Goal: Task Accomplishment & Management: Manage account settings

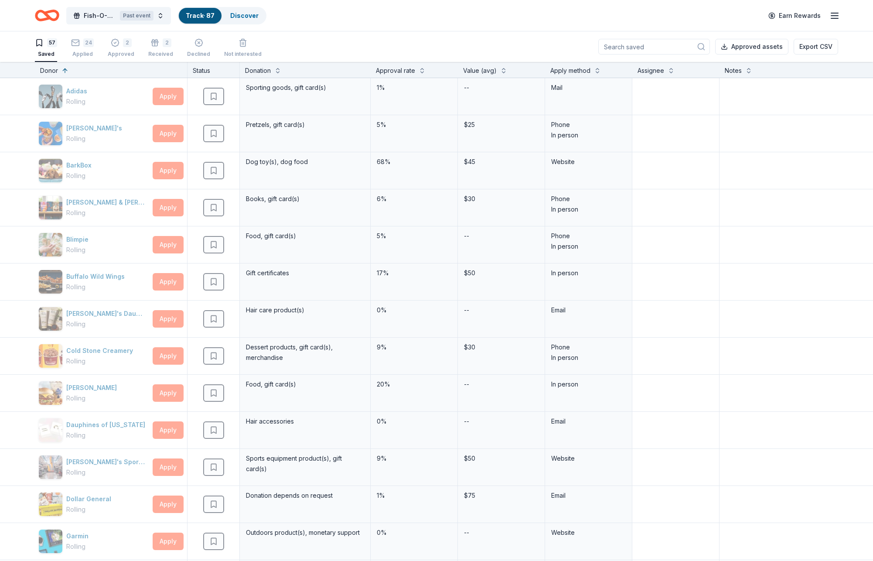
click at [38, 14] on icon "Home" at bounding box center [47, 15] width 24 height 20
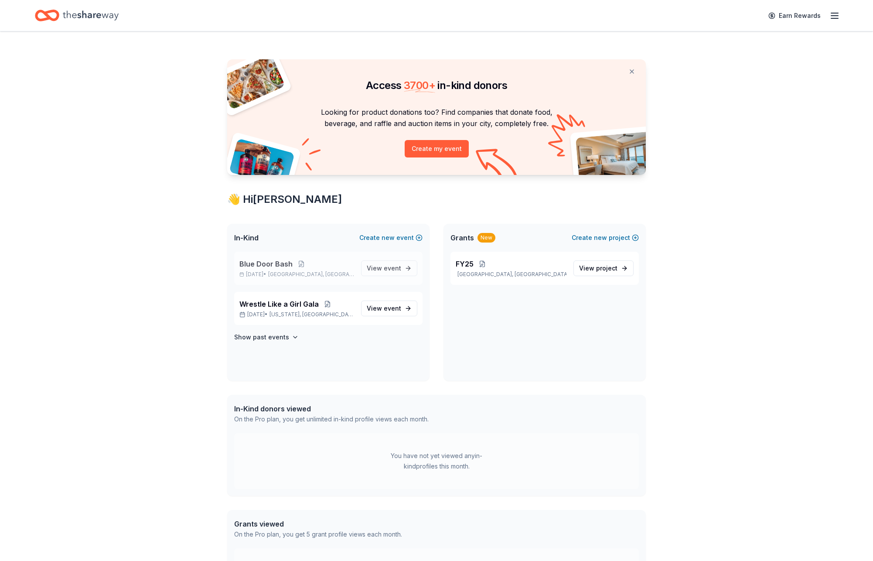
click at [276, 272] on p "[DATE] • [GEOGRAPHIC_DATA], [GEOGRAPHIC_DATA]" at bounding box center [296, 274] width 115 height 7
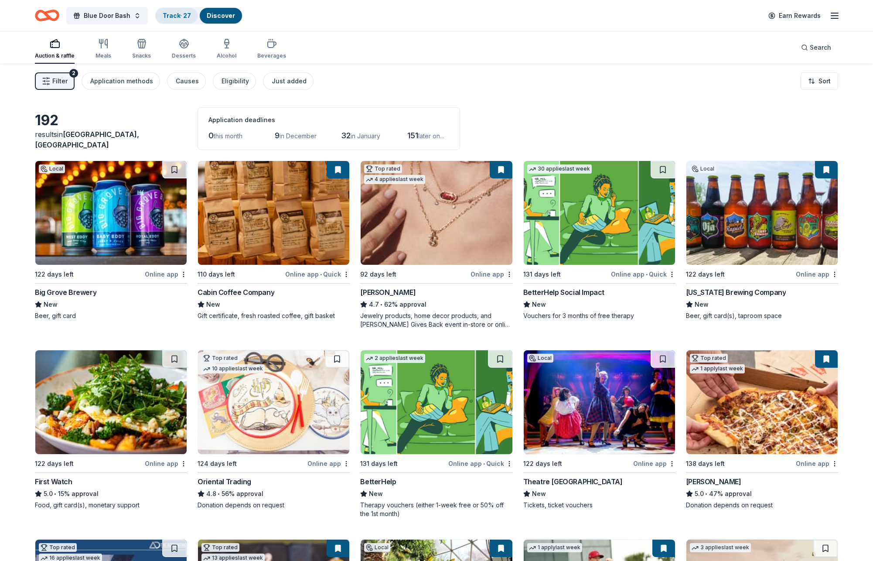
click at [168, 12] on link "Track · 27" at bounding box center [177, 15] width 28 height 7
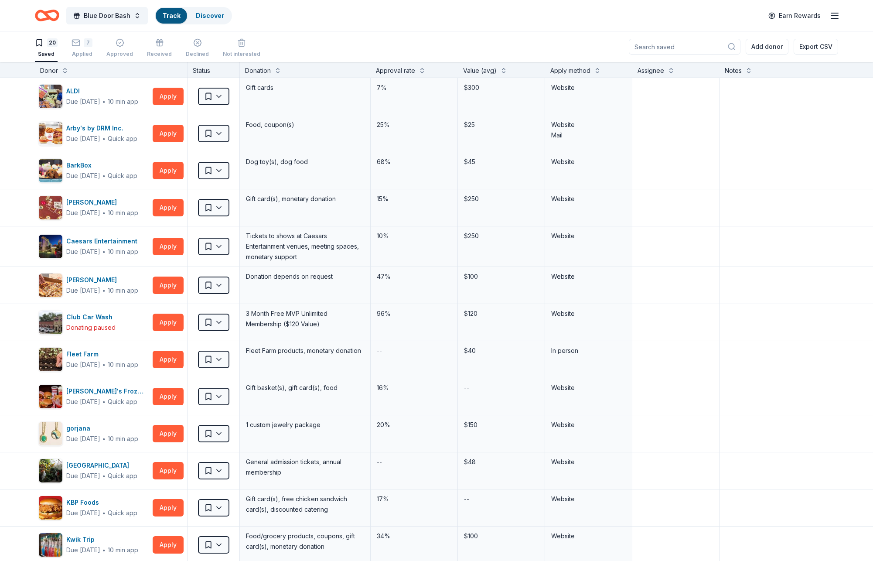
scroll to position [0, 0]
click at [85, 46] on div "7" at bounding box center [88, 42] width 9 height 9
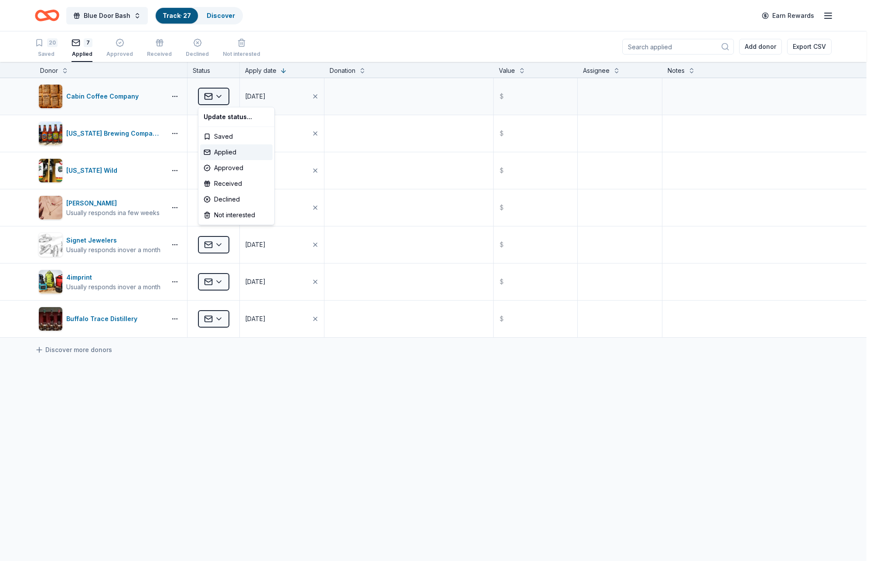
click at [220, 96] on html "Blue Door Bash Track · 27 Discover Earn Rewards 20 Saved 7 Applied Approved Rec…" at bounding box center [436, 280] width 873 height 561
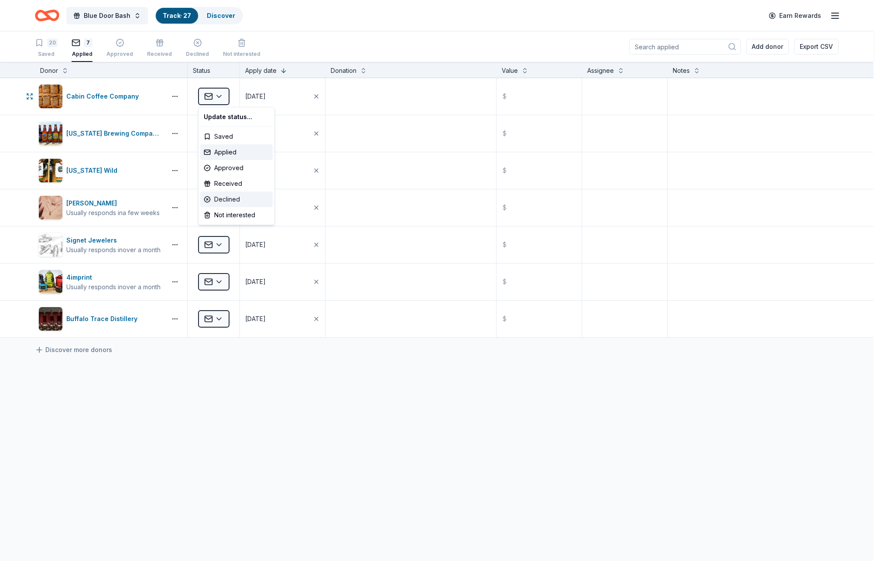
click at [226, 202] on div "Declined" at bounding box center [236, 199] width 72 height 16
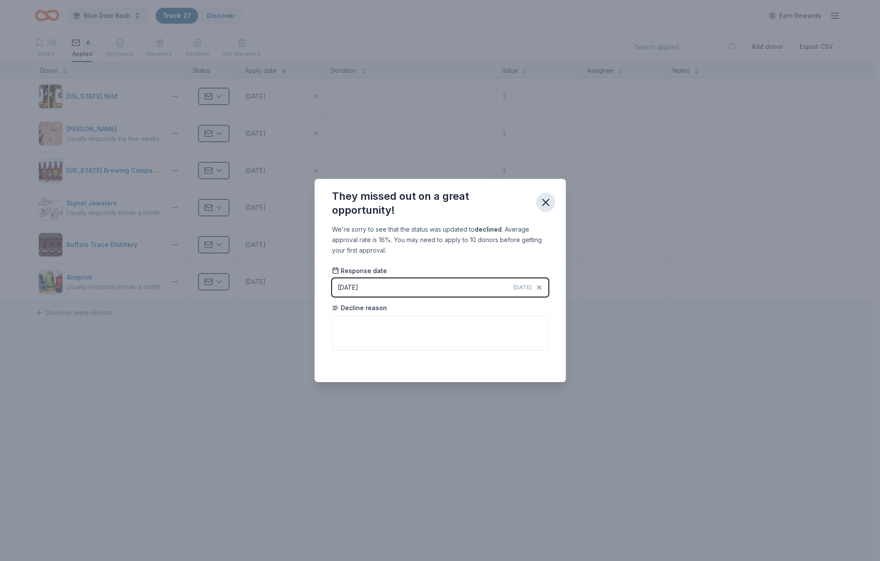
click at [548, 202] on icon "button" at bounding box center [546, 202] width 12 height 12
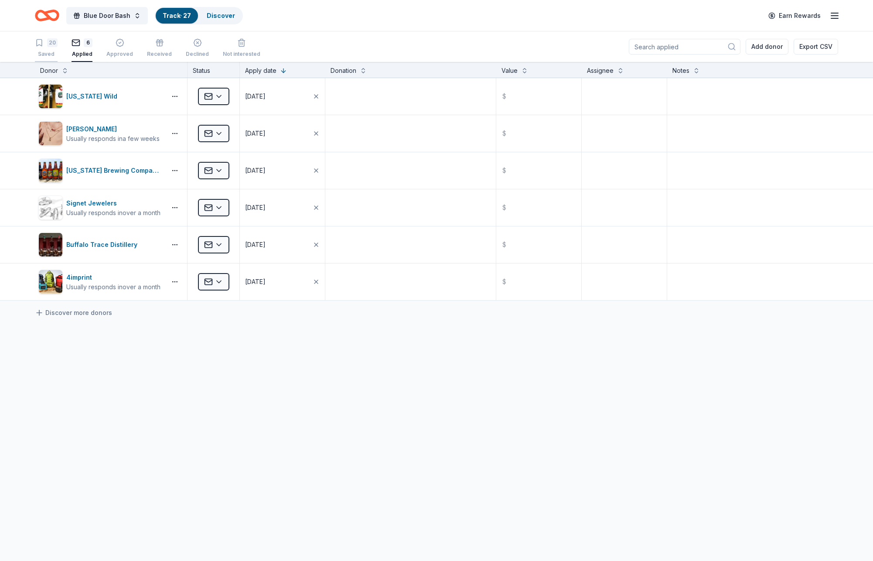
click at [46, 49] on div "20 Saved" at bounding box center [46, 47] width 23 height 19
